Goal: Task Accomplishment & Management: Use online tool/utility

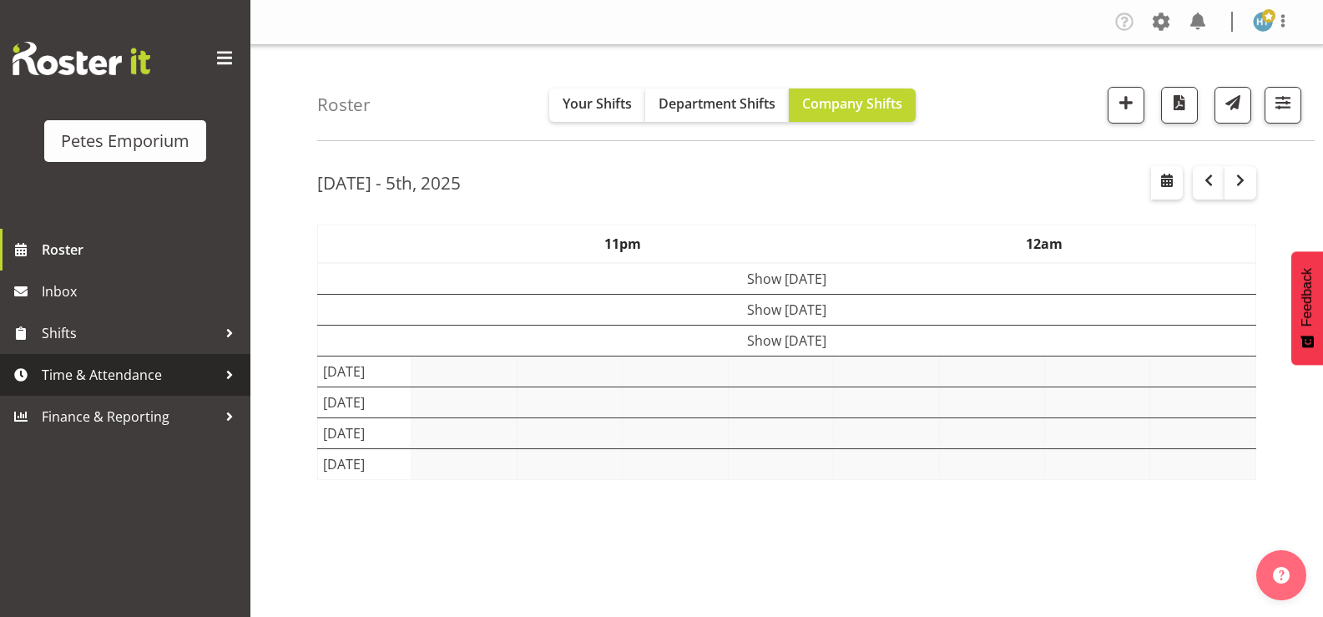
click at [102, 371] on span "Time & Attendance" at bounding box center [129, 374] width 175 height 25
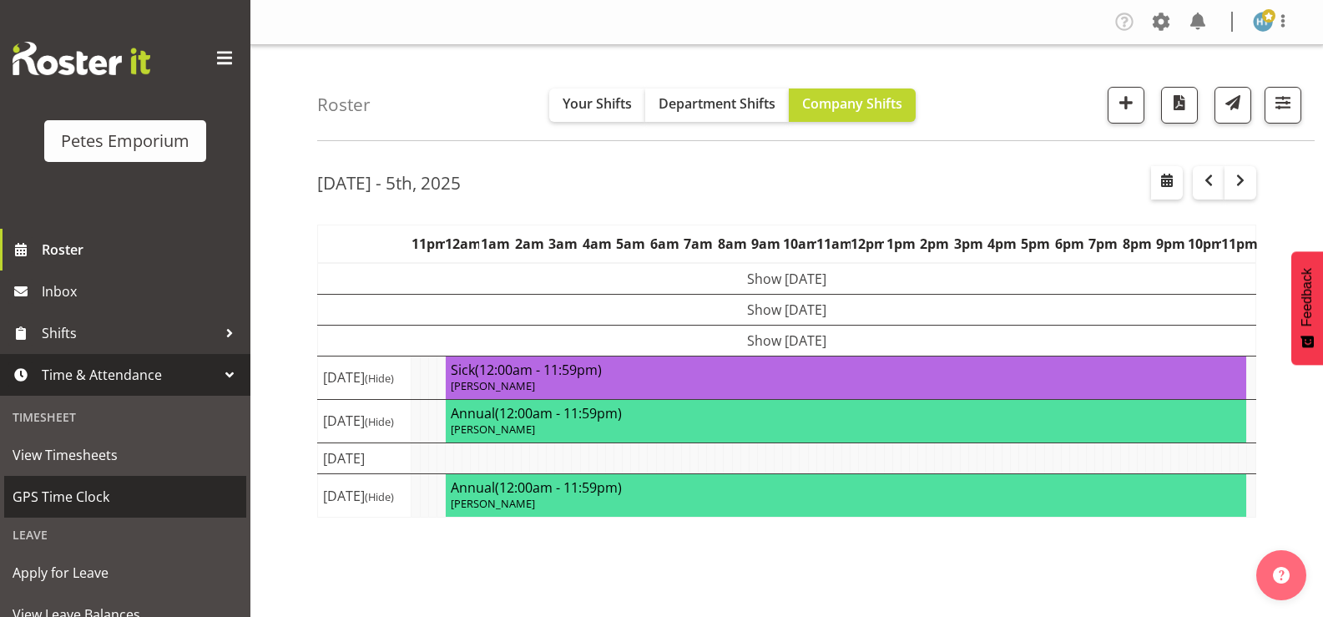
click at [67, 496] on span "GPS Time Clock" at bounding box center [125, 496] width 225 height 25
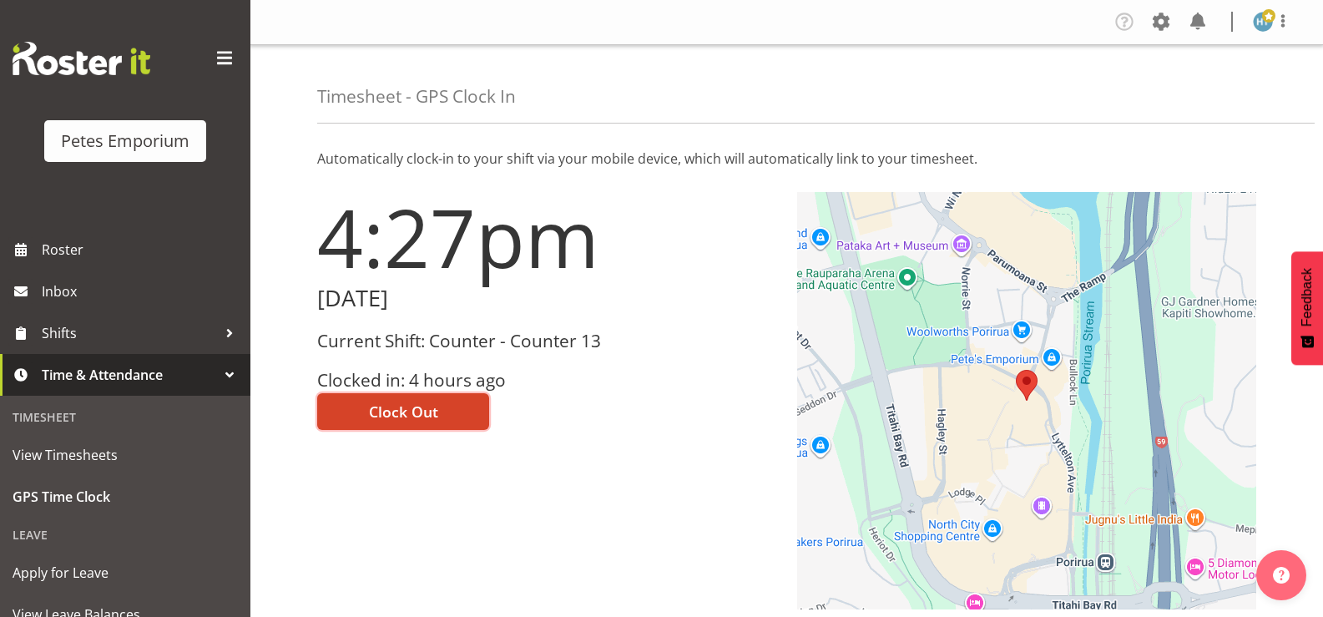
click at [360, 412] on button "Clock Out" at bounding box center [403, 411] width 172 height 37
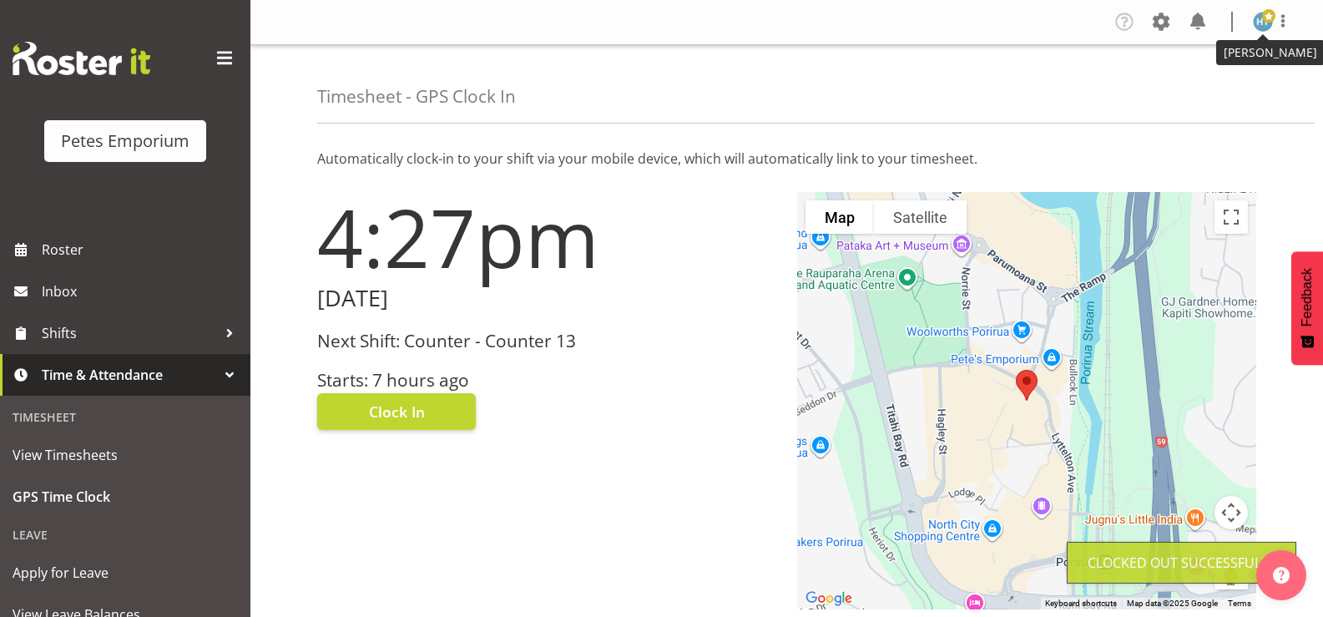
click at [1261, 23] on img at bounding box center [1263, 22] width 20 height 20
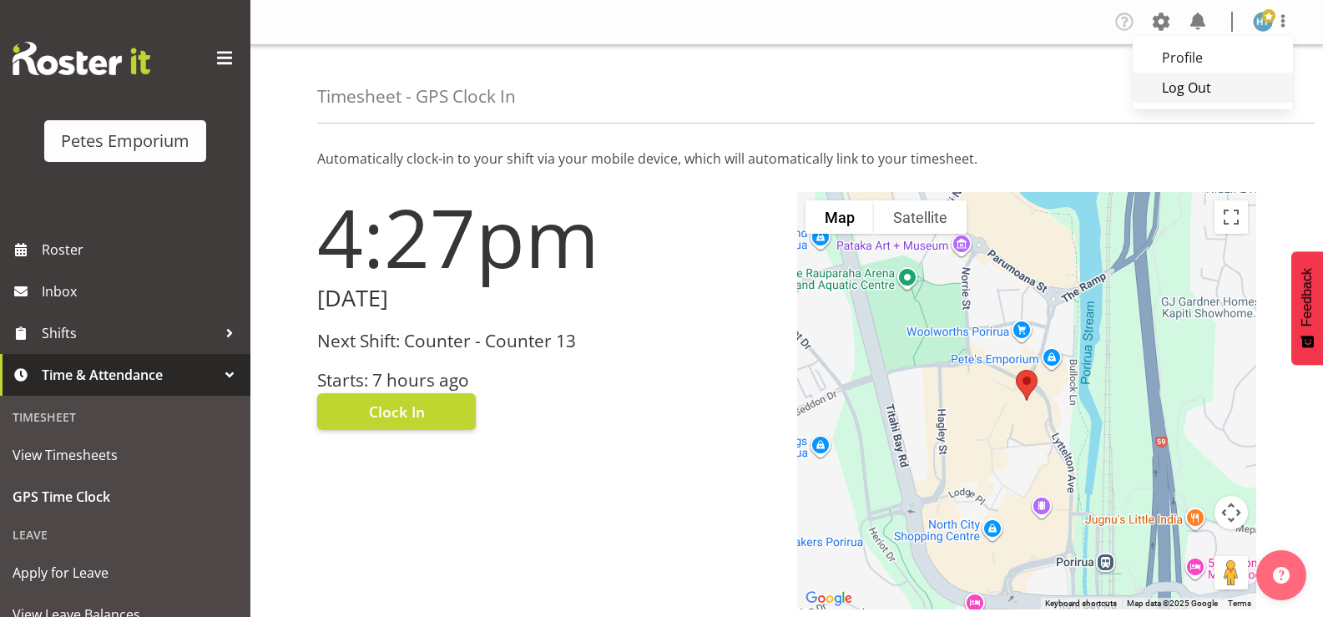
click at [1194, 84] on link "Log Out" at bounding box center [1213, 88] width 160 height 30
